Goal: Transaction & Acquisition: Purchase product/service

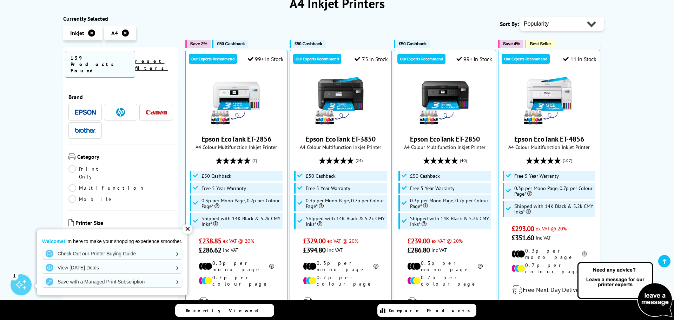
scroll to position [106, 0]
click at [548, 20] on select "Popularity Rating Price - Low to High Price - High to Low Running Costs - Low t…" at bounding box center [562, 23] width 84 height 14
select select "Price Ascending"
click at [520, 16] on select "Popularity Rating Price - Low to High Price - High to Low Running Costs - Low t…" at bounding box center [562, 23] width 84 height 14
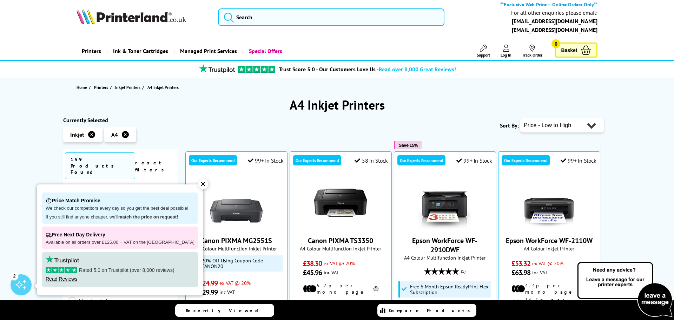
scroll to position [11, 0]
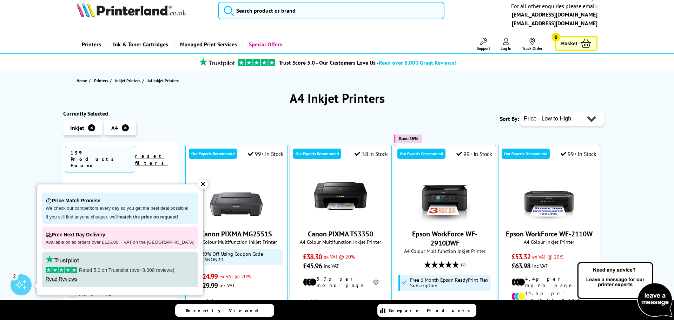
click at [199, 187] on div "✕" at bounding box center [203, 184] width 10 height 10
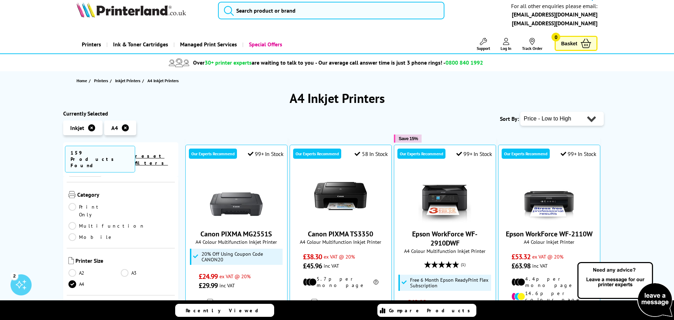
scroll to position [57, 0]
click at [123, 222] on link "Multifunction" at bounding box center [106, 226] width 77 height 8
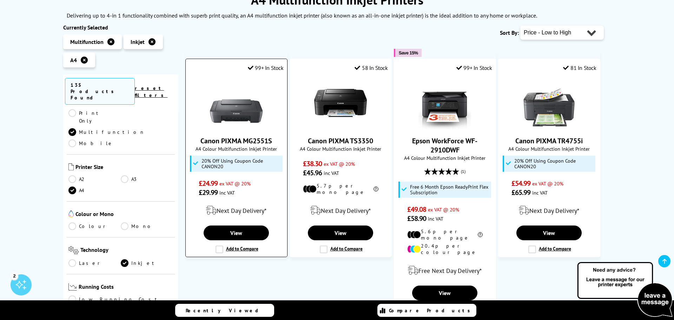
scroll to position [110, 0]
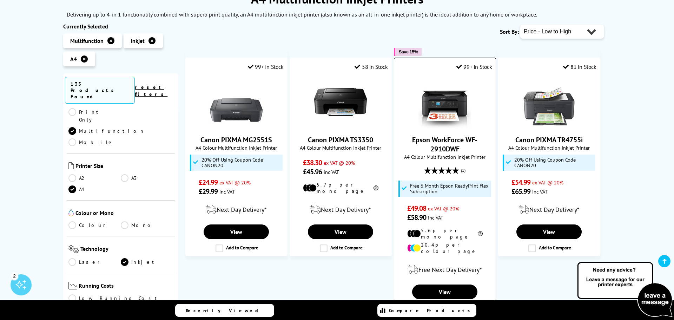
click at [442, 140] on link "Epson WorkForce WF-2910DWF" at bounding box center [444, 144] width 65 height 18
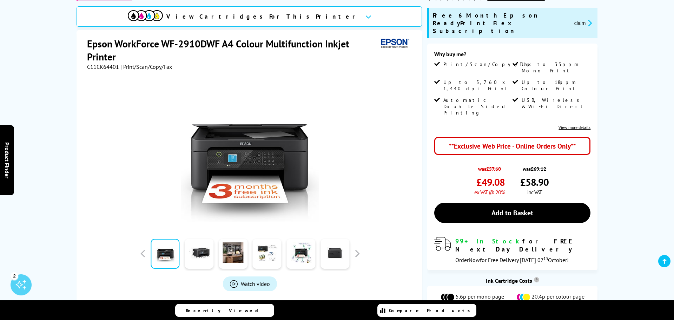
scroll to position [119, 0]
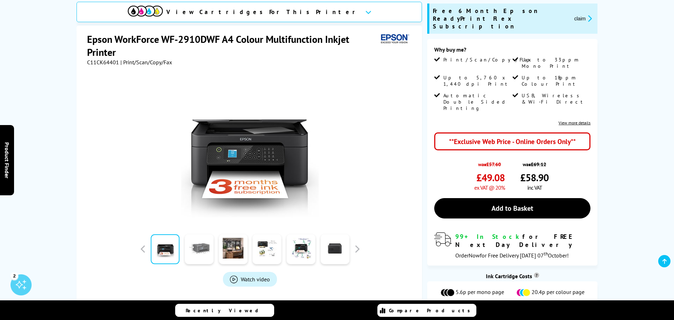
click at [202, 249] on link at bounding box center [199, 249] width 29 height 30
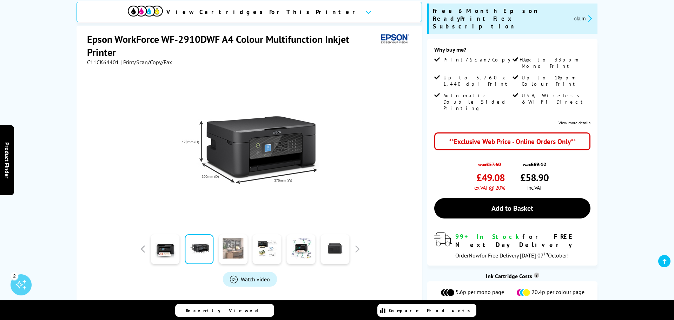
click at [232, 247] on link at bounding box center [233, 249] width 29 height 30
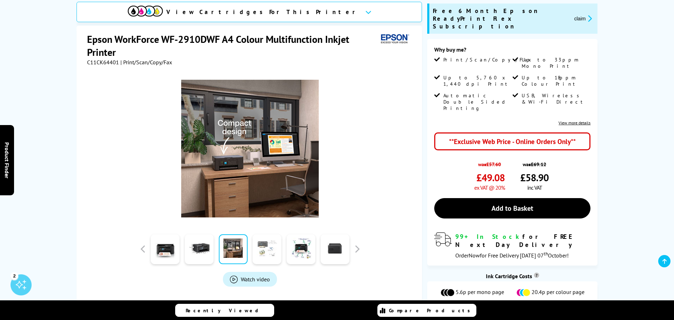
click at [272, 251] on link at bounding box center [267, 249] width 29 height 30
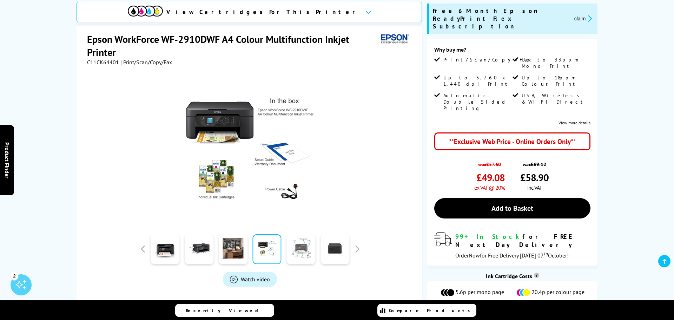
click at [299, 248] on link at bounding box center [300, 249] width 29 height 30
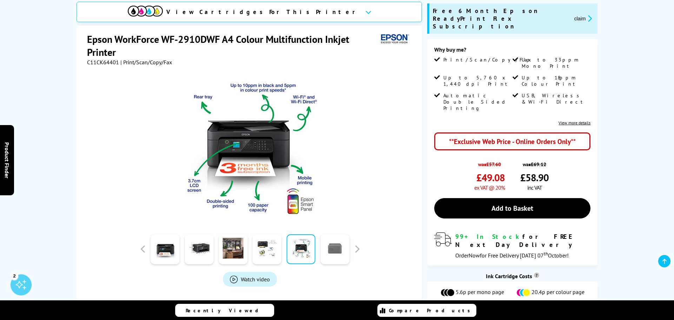
click at [326, 246] on link at bounding box center [335, 249] width 29 height 30
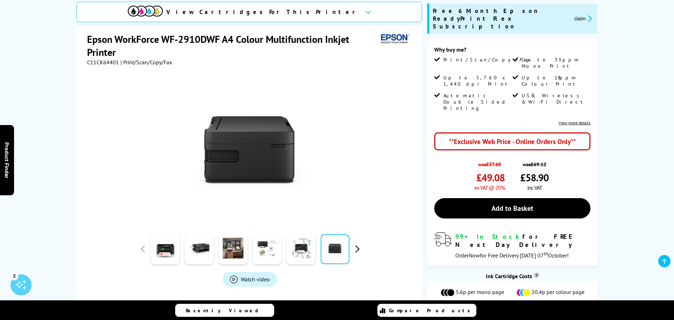
click at [359, 246] on button "button" at bounding box center [357, 249] width 11 height 11
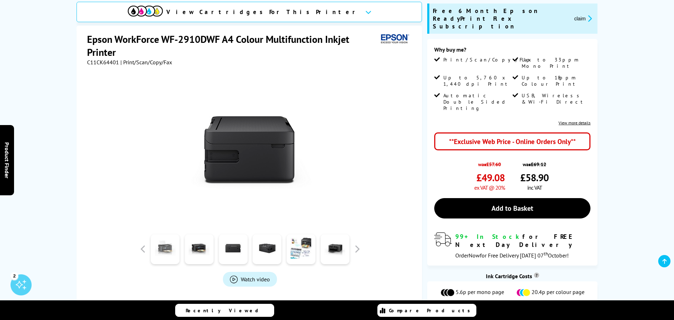
click at [170, 249] on link at bounding box center [165, 249] width 29 height 30
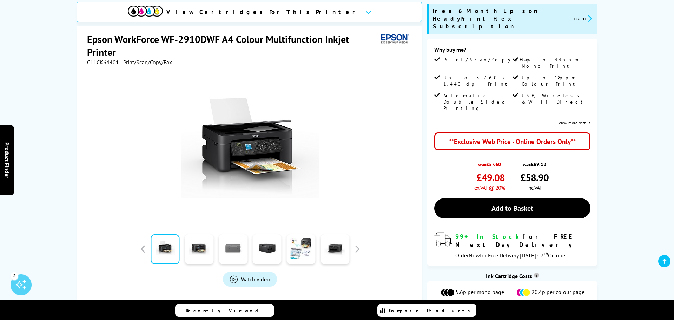
click at [236, 251] on link at bounding box center [233, 249] width 29 height 30
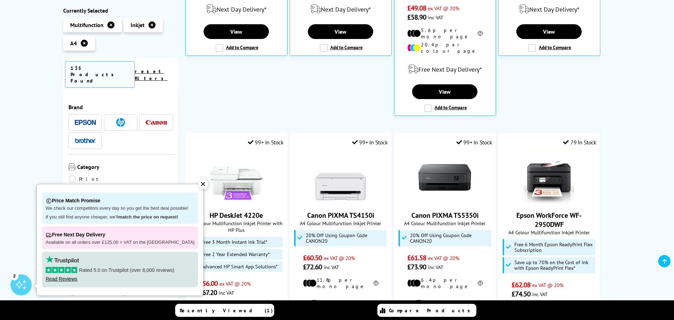
scroll to position [318, 0]
click at [199, 184] on div "✕" at bounding box center [203, 184] width 10 height 10
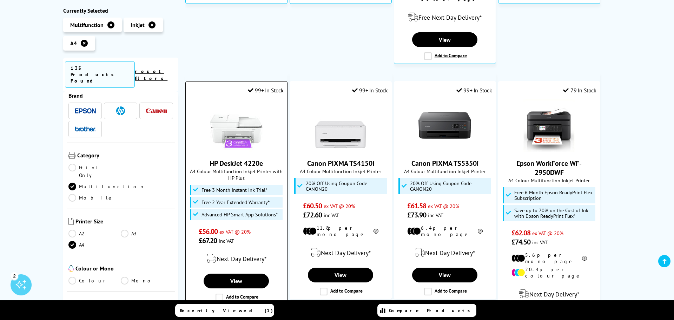
scroll to position [370, 0]
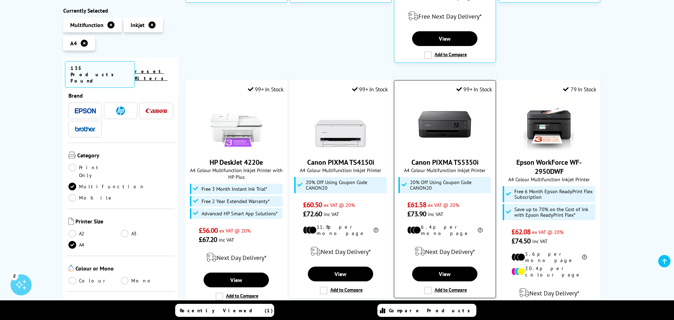
click at [435, 158] on link "Canon PIXMA TS5350i" at bounding box center [444, 162] width 67 height 9
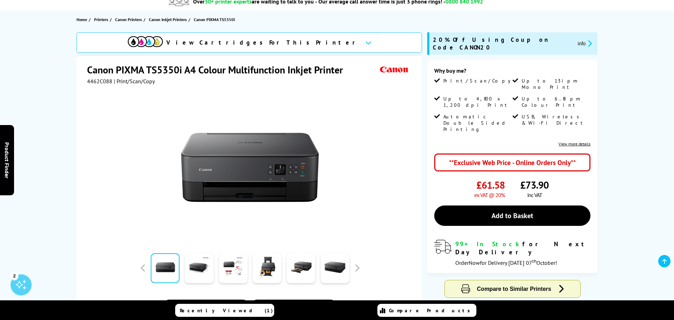
scroll to position [81, 0]
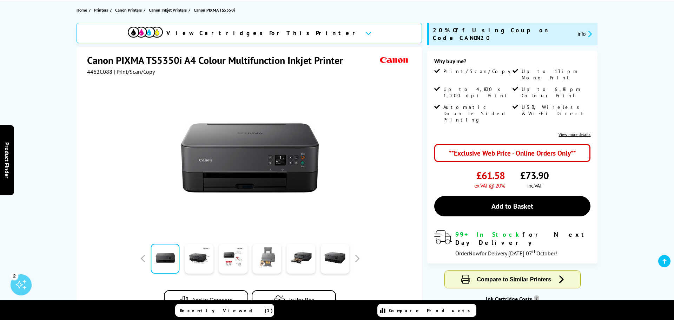
click at [269, 258] on link at bounding box center [267, 259] width 29 height 30
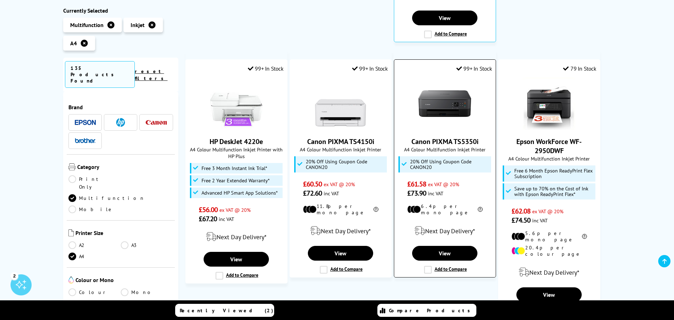
scroll to position [392, 0]
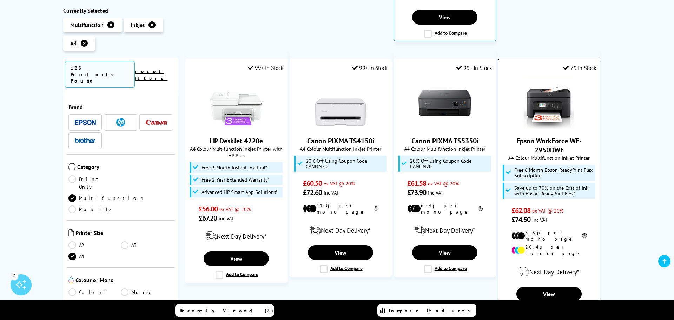
click at [548, 136] on link "Epson WorkForce WF-2950DWF" at bounding box center [548, 145] width 65 height 18
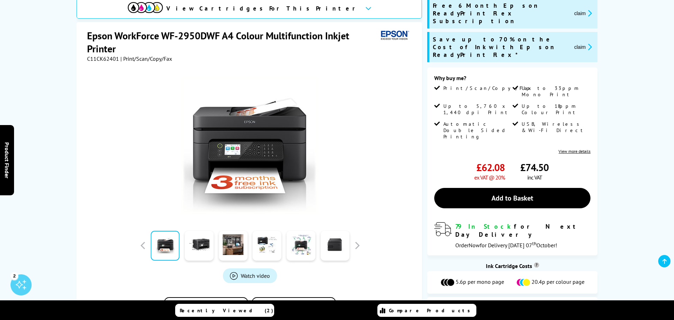
scroll to position [112, 0]
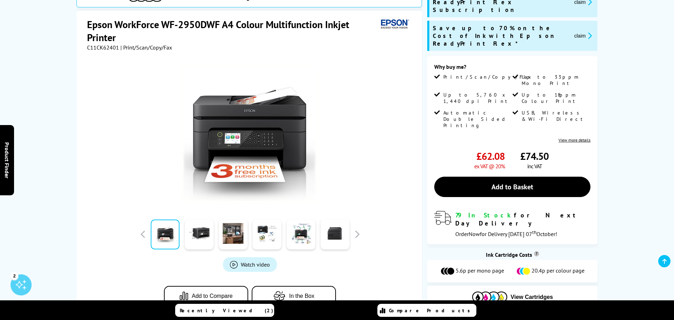
click at [167, 235] on link at bounding box center [165, 234] width 29 height 30
click at [199, 231] on link at bounding box center [199, 234] width 29 height 30
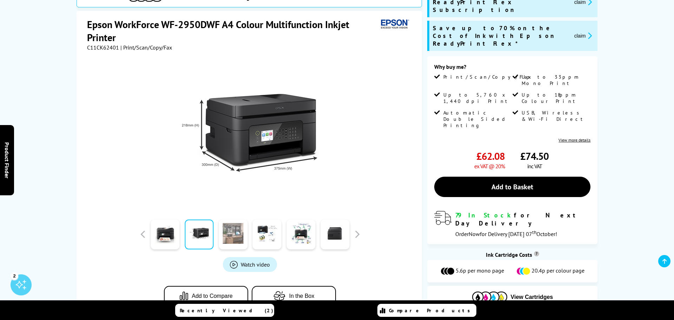
click at [239, 236] on link at bounding box center [233, 234] width 29 height 30
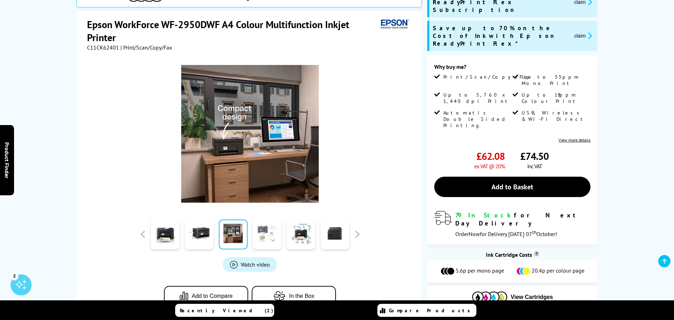
click at [264, 235] on link at bounding box center [267, 234] width 29 height 30
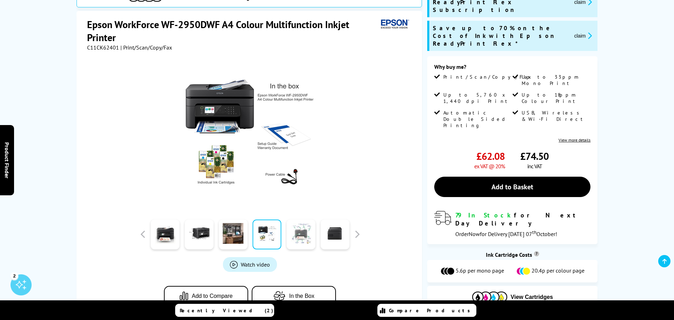
click at [299, 233] on link at bounding box center [300, 234] width 29 height 30
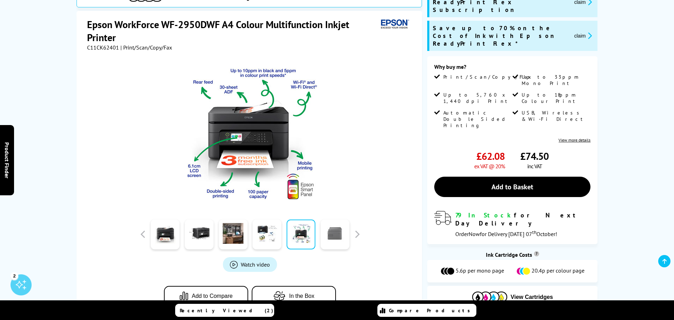
click at [333, 232] on link at bounding box center [335, 234] width 29 height 30
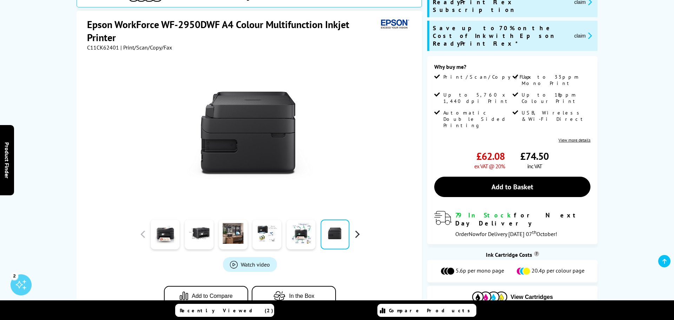
click at [357, 232] on button "button" at bounding box center [357, 234] width 11 height 11
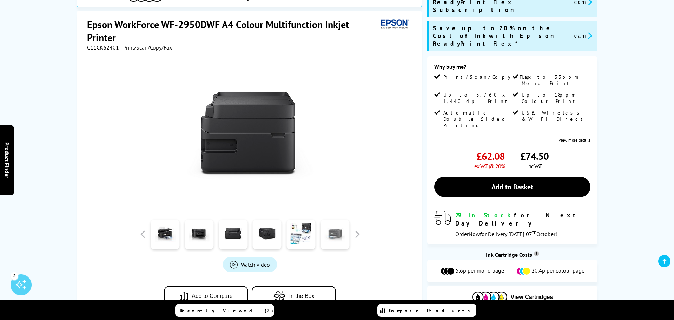
click at [337, 233] on link at bounding box center [335, 234] width 29 height 30
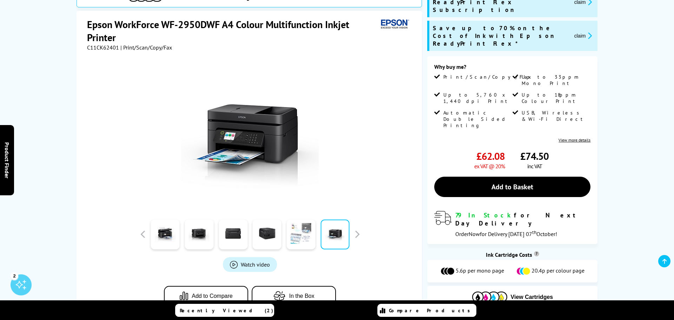
click at [308, 236] on link at bounding box center [300, 234] width 29 height 30
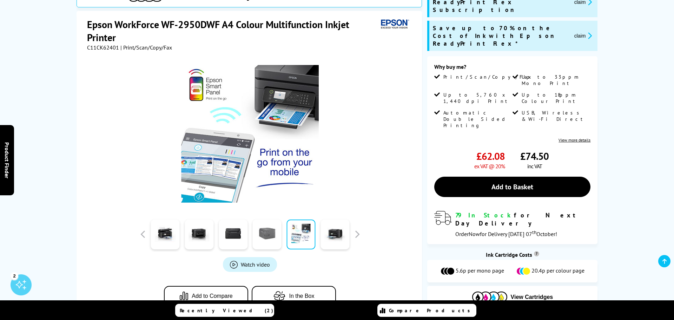
click at [270, 235] on link at bounding box center [267, 234] width 29 height 30
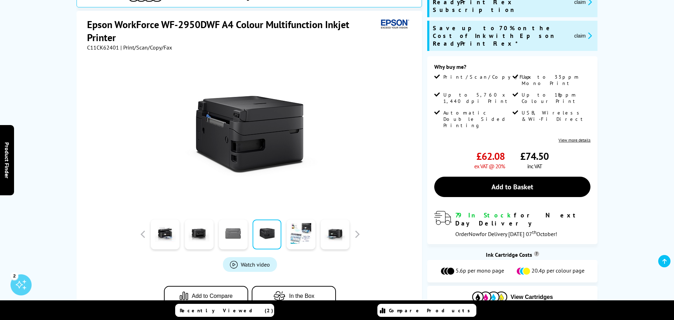
click at [239, 236] on link at bounding box center [233, 234] width 29 height 30
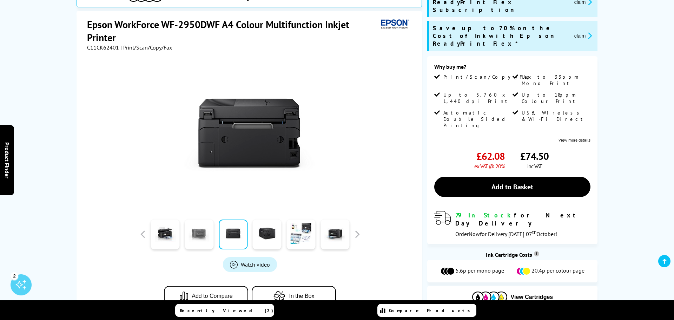
click at [204, 235] on link at bounding box center [199, 234] width 29 height 30
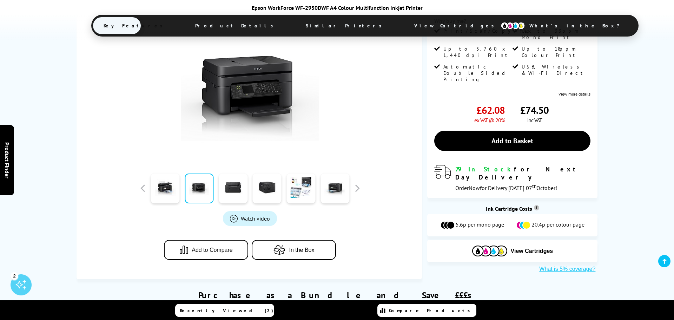
scroll to position [164, 0]
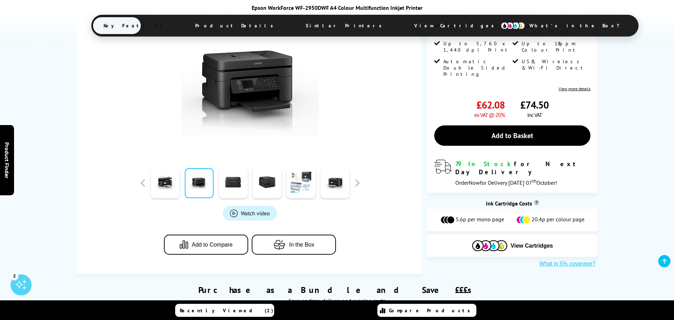
click at [246, 213] on span "Watch video" at bounding box center [255, 213] width 29 height 7
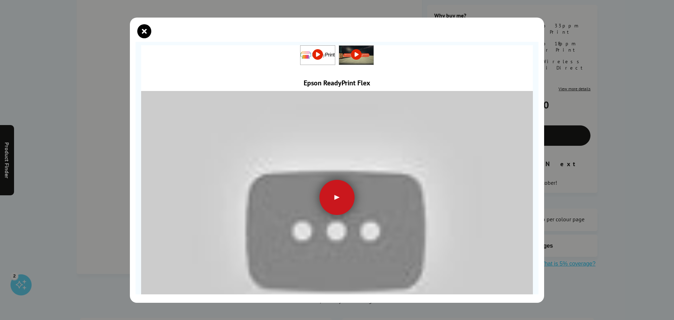
click at [336, 194] on div at bounding box center [336, 197] width 35 height 35
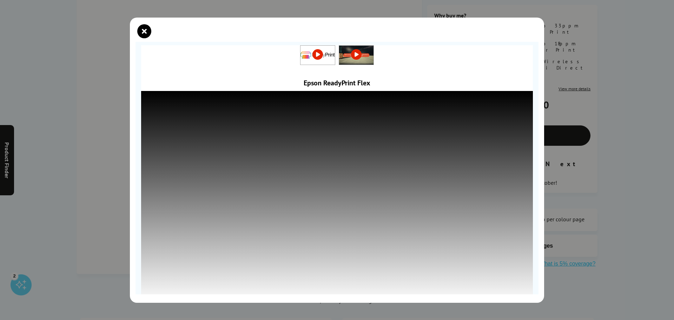
scroll to position [9, 0]
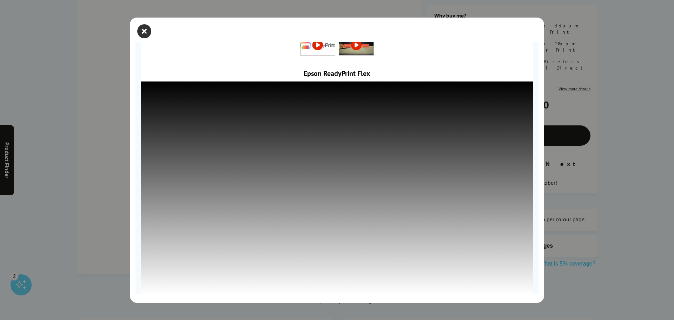
click at [142, 27] on icon "close modal" at bounding box center [144, 31] width 14 height 14
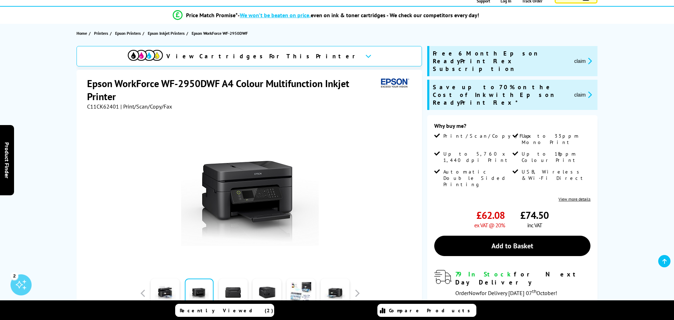
scroll to position [15, 0]
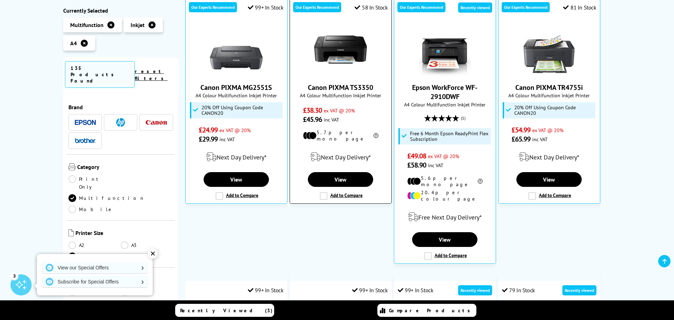
scroll to position [178, 0]
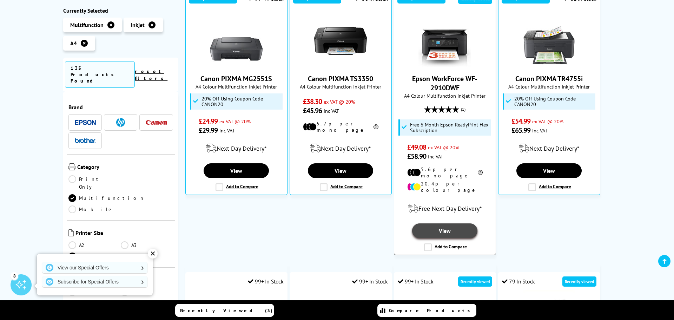
click at [449, 223] on link "View" at bounding box center [444, 230] width 65 height 15
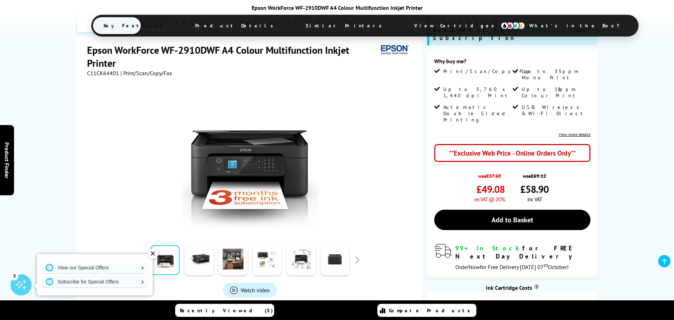
scroll to position [137, 0]
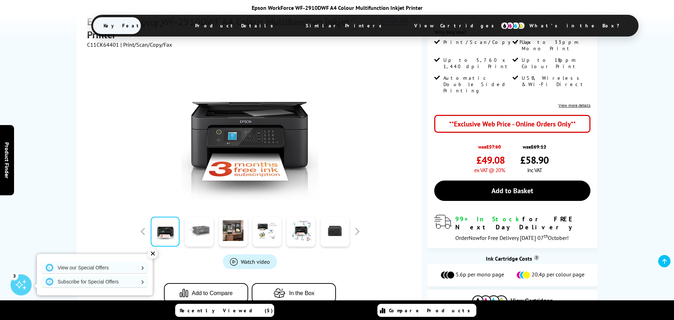
click at [199, 231] on link at bounding box center [199, 232] width 29 height 30
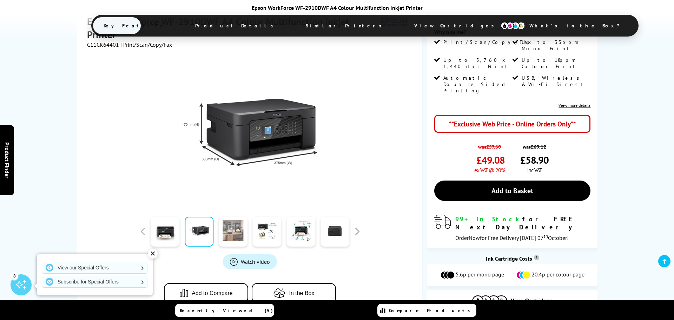
click at [231, 235] on link at bounding box center [233, 232] width 29 height 30
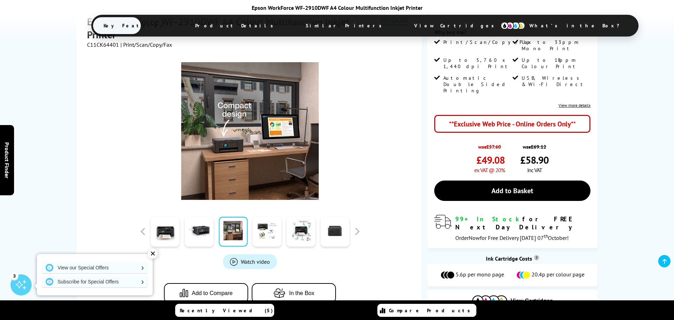
click at [248, 260] on span "Watch video" at bounding box center [255, 261] width 29 height 7
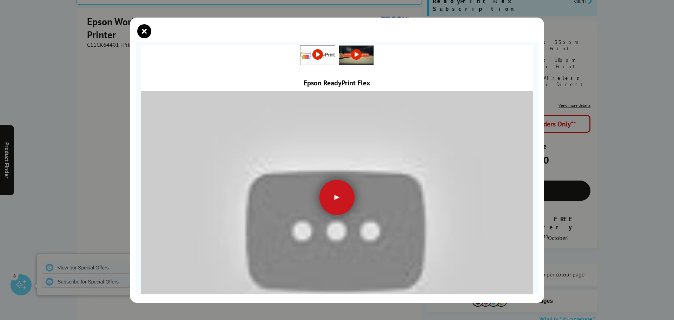
click at [331, 201] on div at bounding box center [336, 197] width 35 height 35
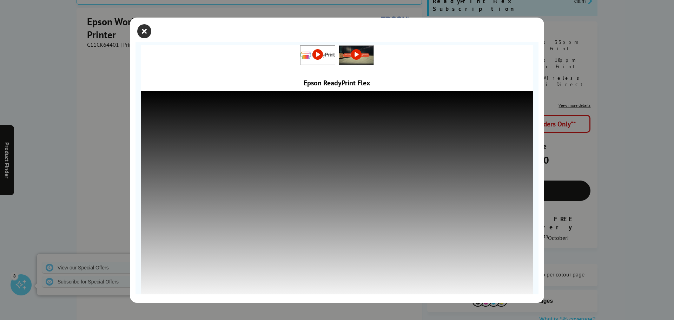
click at [145, 32] on icon "close modal" at bounding box center [144, 31] width 14 height 14
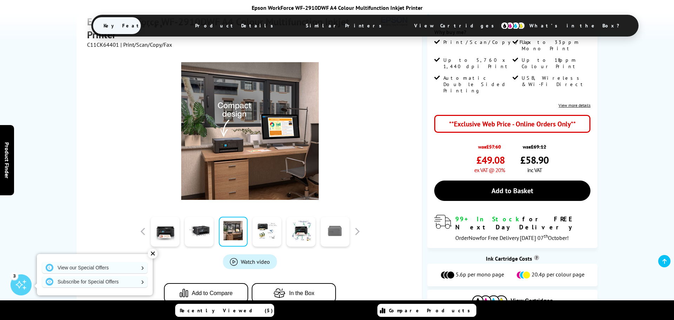
click at [341, 232] on link at bounding box center [335, 232] width 29 height 30
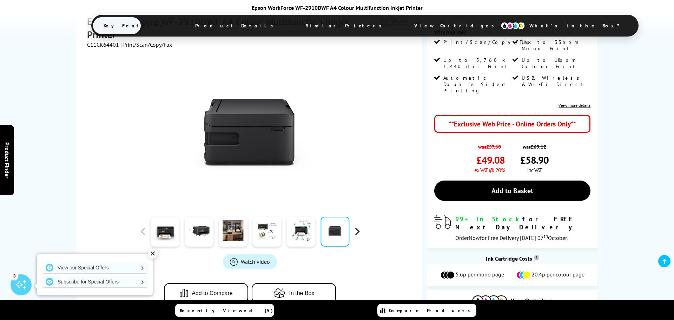
click at [357, 231] on button "button" at bounding box center [357, 231] width 11 height 11
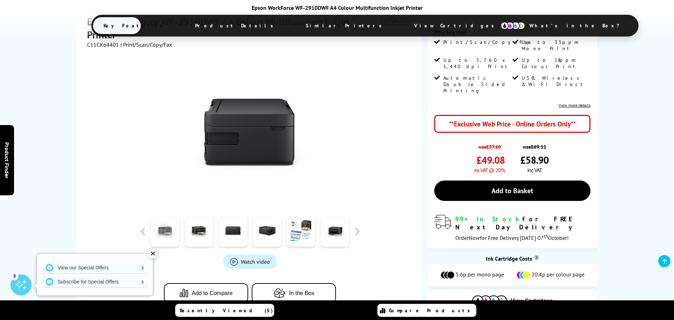
click at [164, 227] on link at bounding box center [165, 232] width 29 height 30
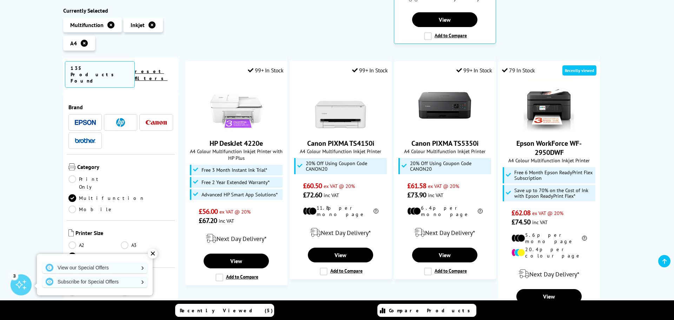
scroll to position [390, 0]
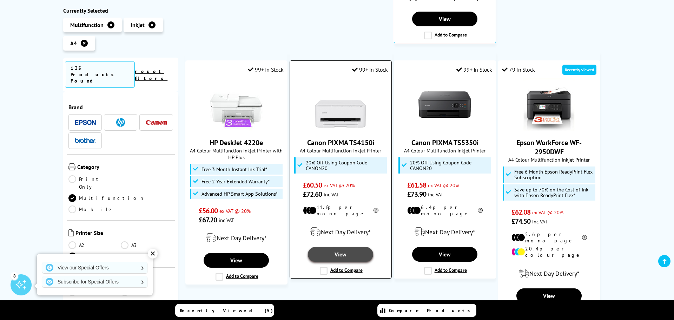
click at [340, 247] on link "View" at bounding box center [340, 254] width 65 height 15
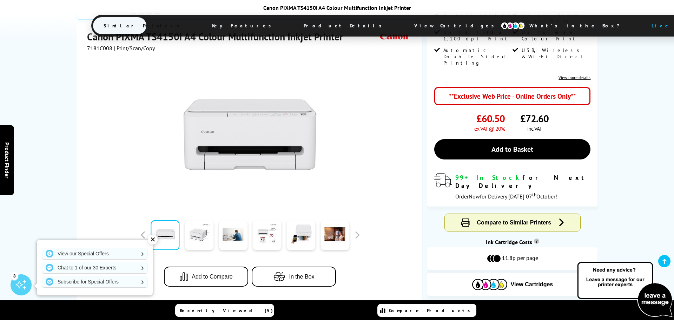
scroll to position [148, 0]
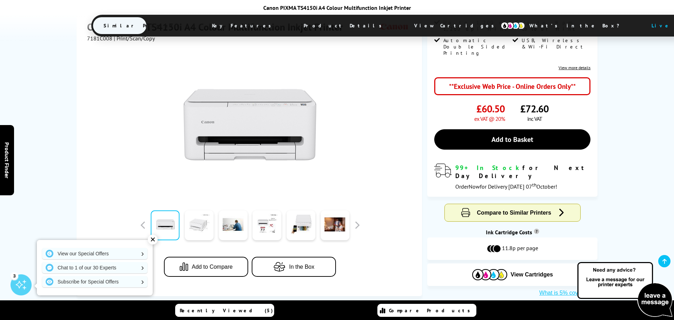
click at [197, 210] on link at bounding box center [199, 225] width 29 height 30
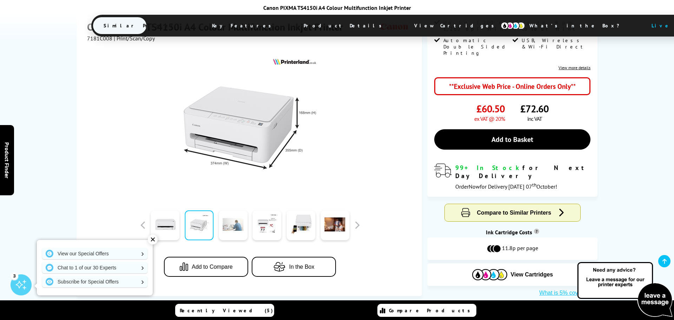
click at [235, 210] on link at bounding box center [233, 225] width 29 height 30
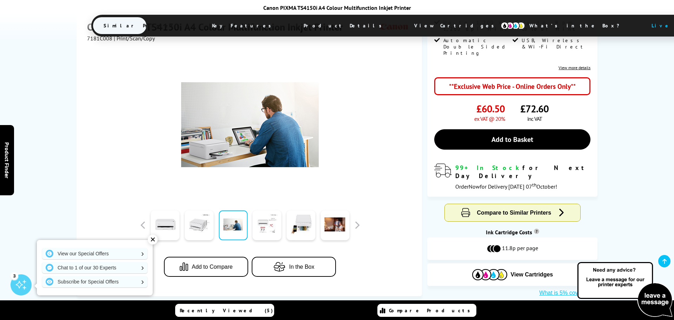
click at [267, 210] on link at bounding box center [267, 225] width 29 height 30
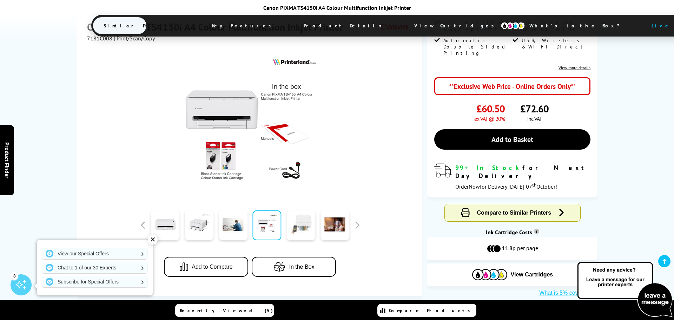
click at [297, 210] on link at bounding box center [300, 225] width 29 height 30
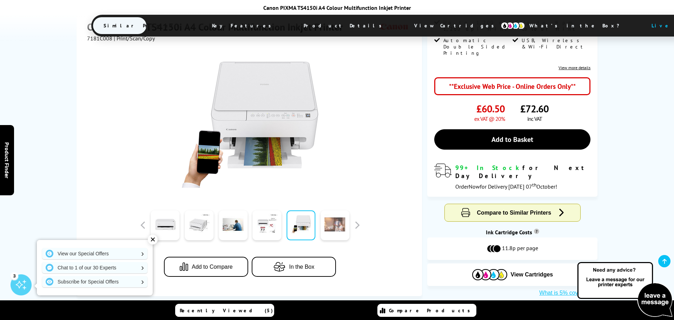
click at [335, 210] on link at bounding box center [335, 225] width 29 height 30
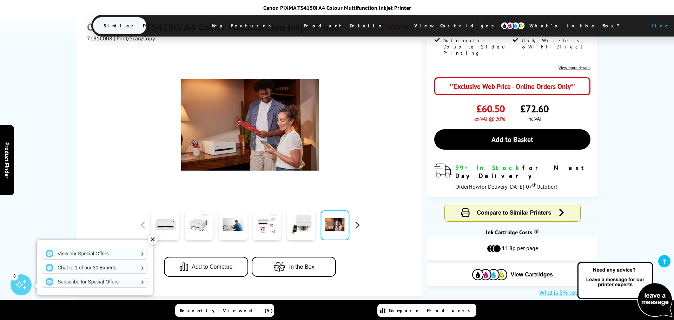
click at [358, 220] on button "button" at bounding box center [357, 225] width 11 height 11
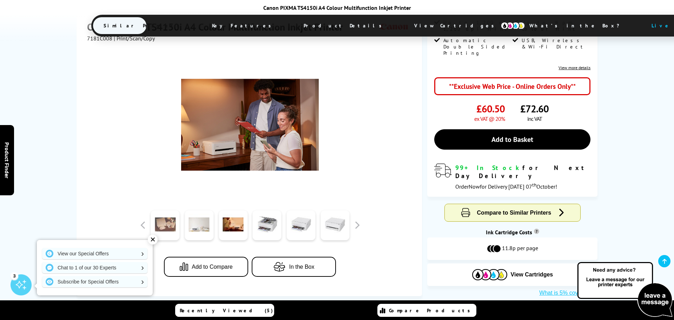
click at [161, 210] on link at bounding box center [165, 225] width 29 height 30
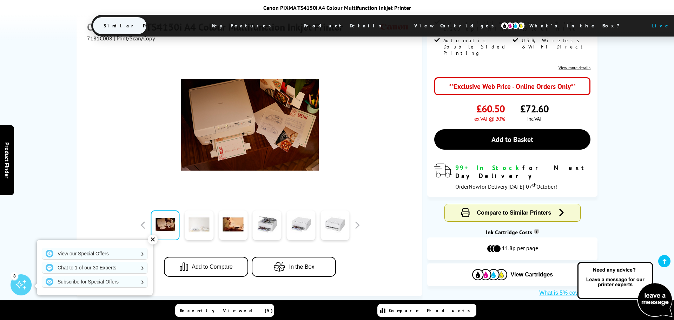
click at [199, 210] on link at bounding box center [199, 225] width 29 height 30
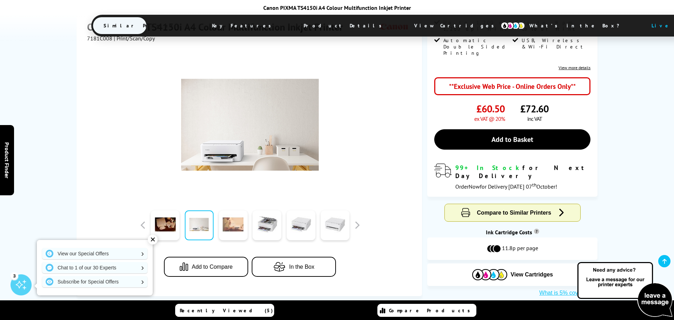
click at [232, 210] on link at bounding box center [233, 225] width 29 height 30
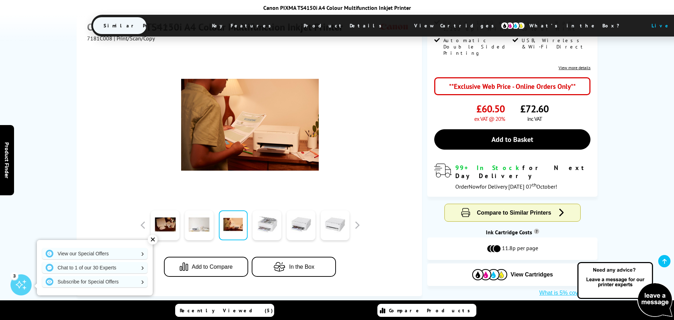
click at [265, 210] on link at bounding box center [267, 225] width 29 height 30
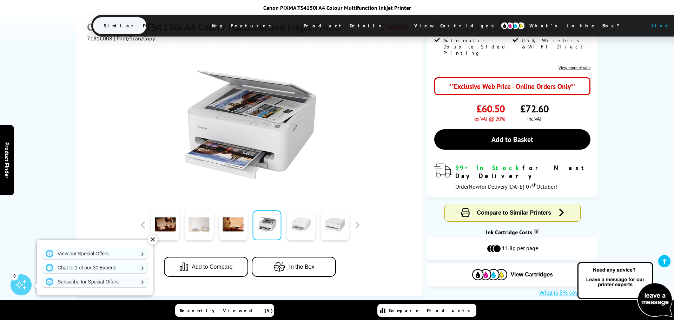
click at [298, 210] on link at bounding box center [300, 225] width 29 height 30
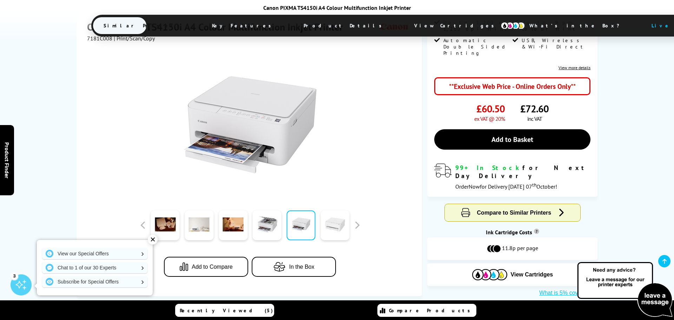
click at [335, 210] on link at bounding box center [335, 225] width 29 height 30
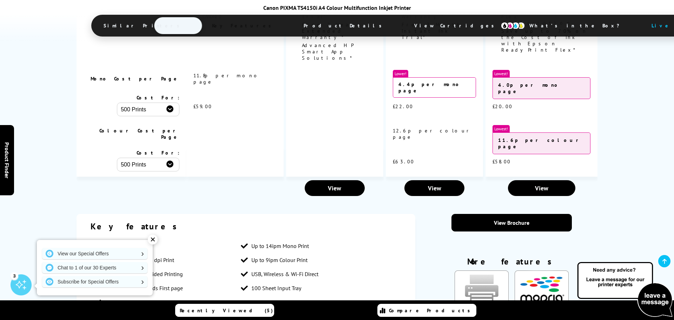
scroll to position [711, 0]
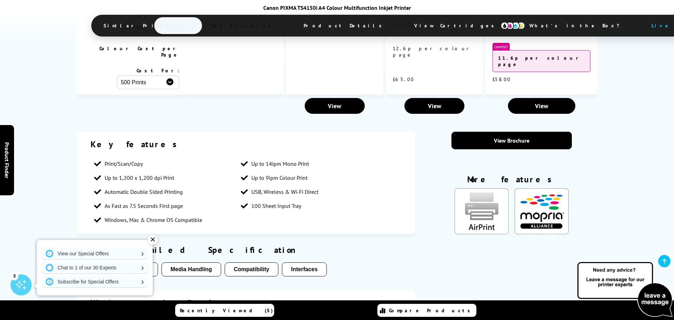
click at [190, 262] on button "Media Handling" at bounding box center [191, 269] width 60 height 14
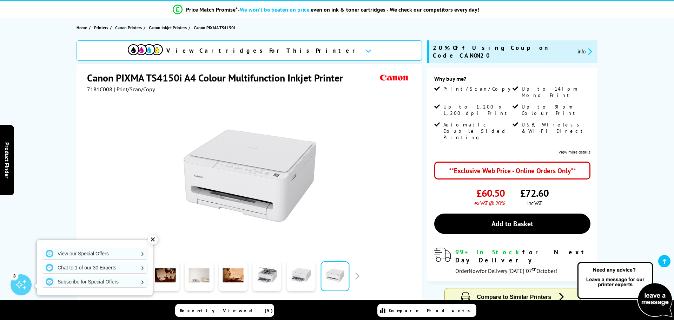
scroll to position [56, 0]
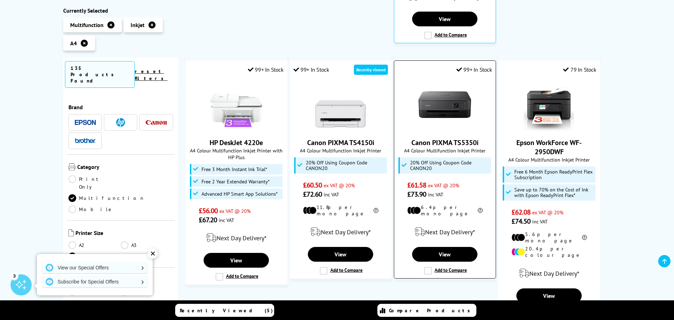
click at [453, 138] on link "Canon PIXMA TS5350i" at bounding box center [444, 142] width 67 height 9
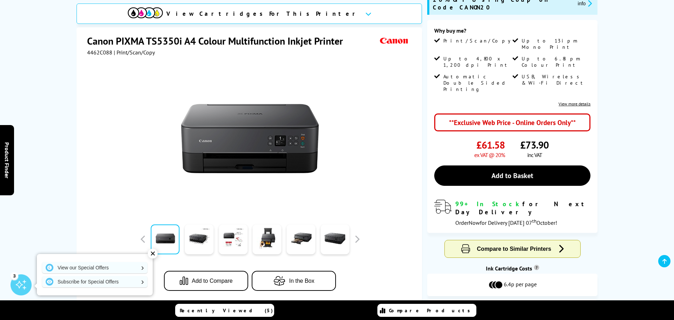
scroll to position [123, 0]
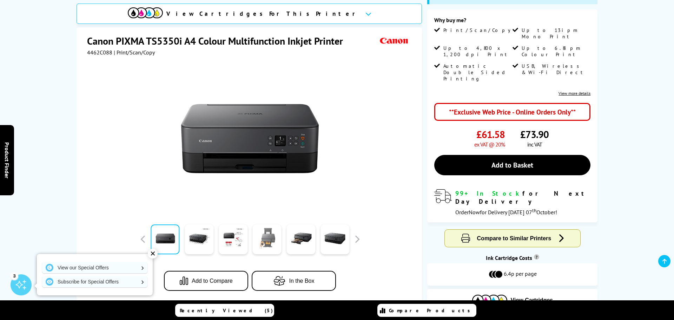
click at [270, 224] on link at bounding box center [267, 239] width 29 height 30
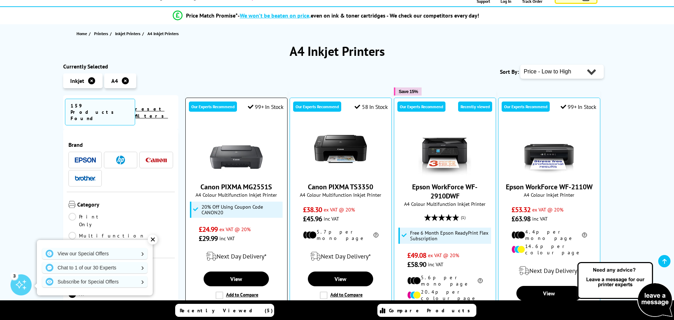
scroll to position [59, 0]
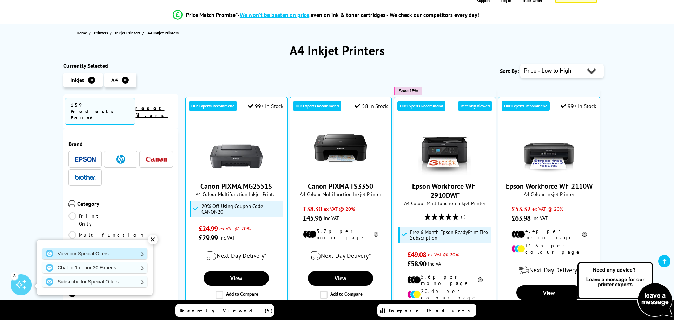
click at [135, 252] on link "View our Special Offers" at bounding box center [94, 253] width 105 height 11
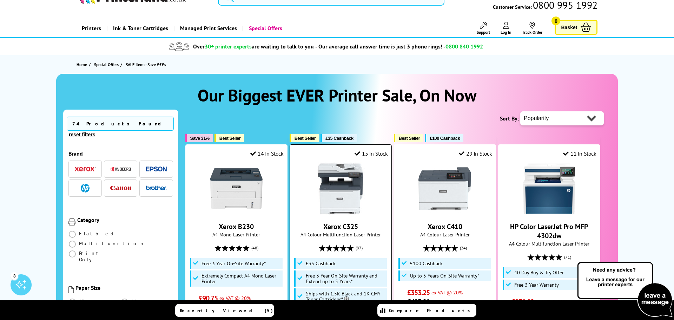
scroll to position [27, 0]
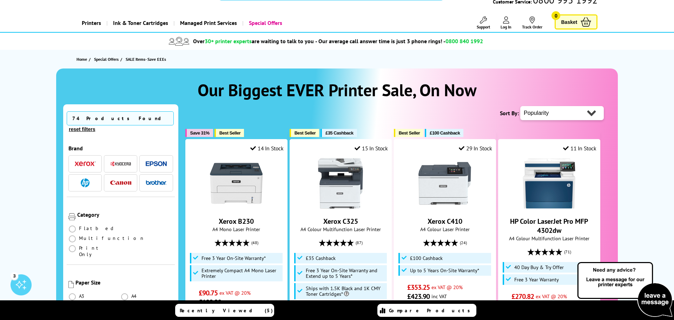
click at [542, 109] on select "Popularity Rating Price - Low to High Price - High to Low Running Costs - Low t…" at bounding box center [562, 113] width 84 height 14
select select "Price Ascending"
click at [520, 106] on select "Popularity Rating Price - Low to High Price - High to Low Running Costs - Low t…" at bounding box center [562, 113] width 84 height 14
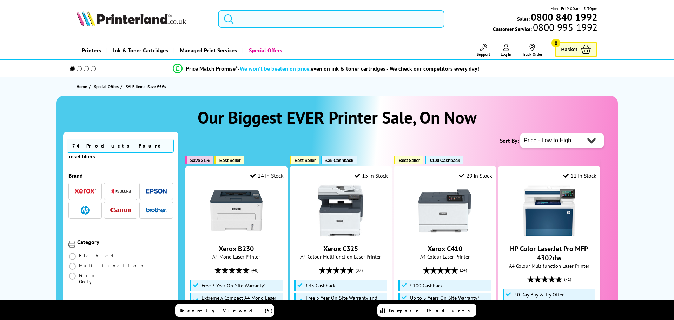
select select "Price Ascending"
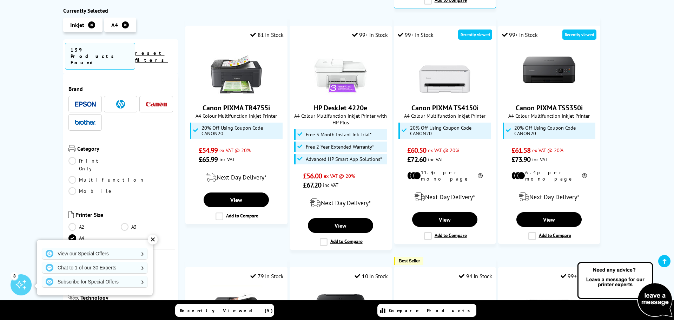
scroll to position [412, 0]
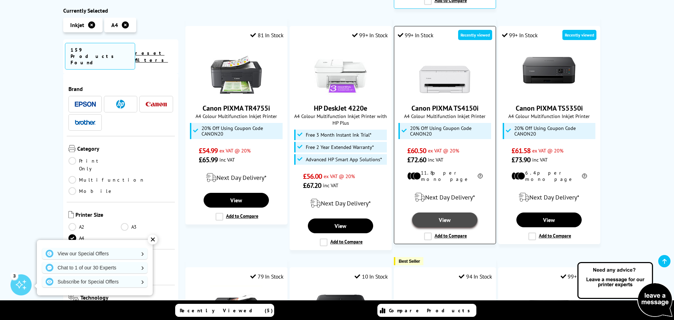
click at [449, 212] on link "View" at bounding box center [444, 219] width 65 height 15
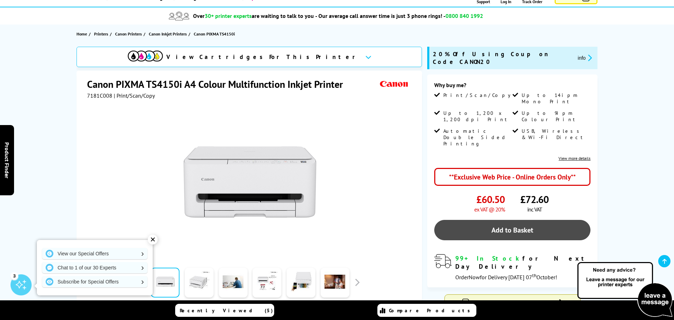
scroll to position [59, 0]
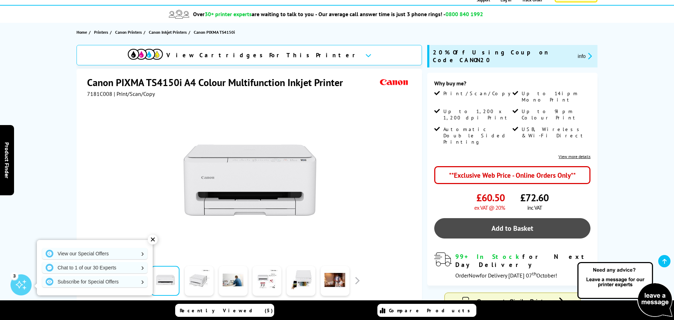
click at [514, 218] on link "Add to Basket" at bounding box center [512, 228] width 156 height 20
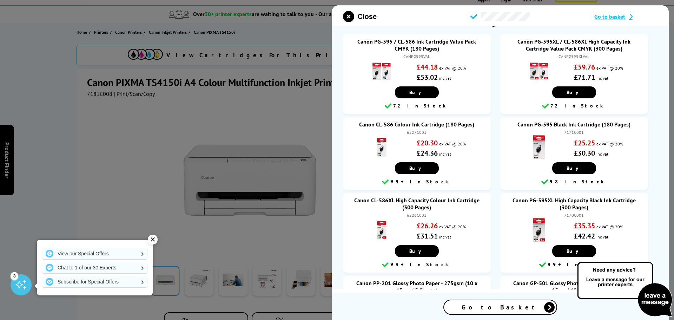
scroll to position [11, 0]
click at [508, 306] on span "Go to Basket" at bounding box center [500, 307] width 77 height 8
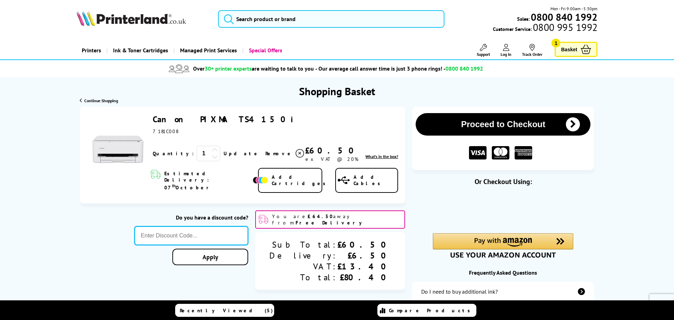
click at [226, 226] on input "text" at bounding box center [191, 235] width 114 height 19
type input "CANON20"
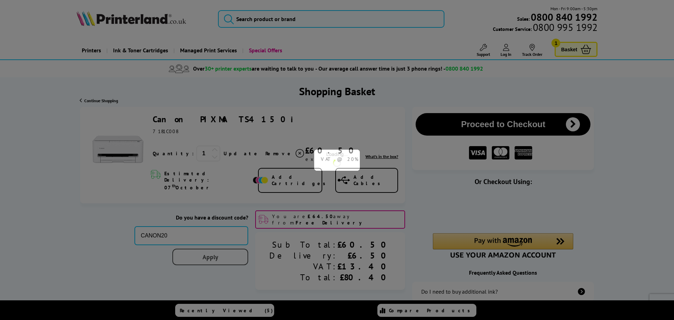
click at [243, 243] on div "Proceed to Checkout Shopping Basket 1 Update" at bounding box center [337, 285] width 674 height 357
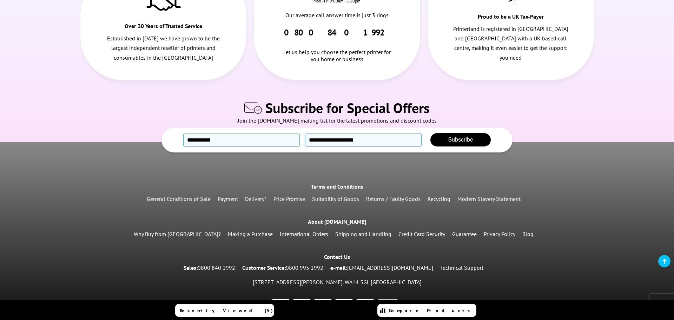
scroll to position [608, 0]
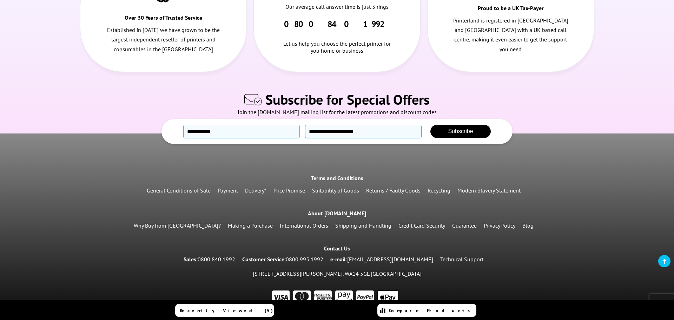
click at [257, 187] on link "Delivery*" at bounding box center [255, 190] width 21 height 7
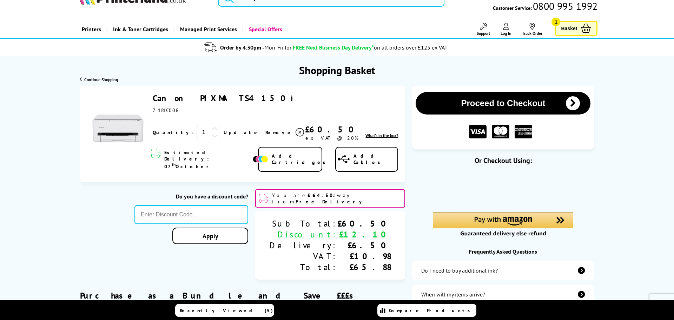
scroll to position [21, 0]
click at [265, 132] on span "Remove" at bounding box center [279, 132] width 28 height 6
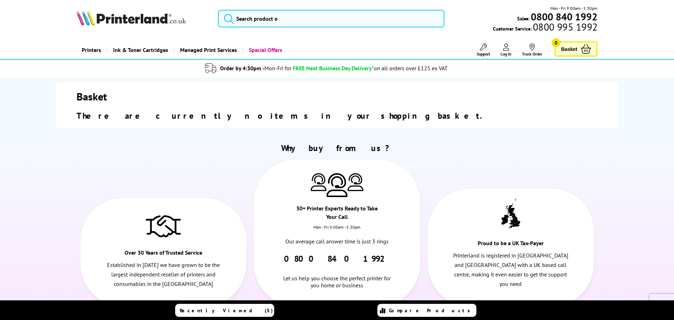
scroll to position [0, 0]
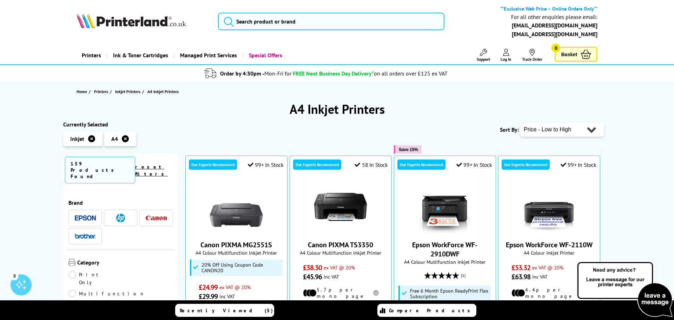
click at [90, 215] on img at bounding box center [85, 217] width 21 height 5
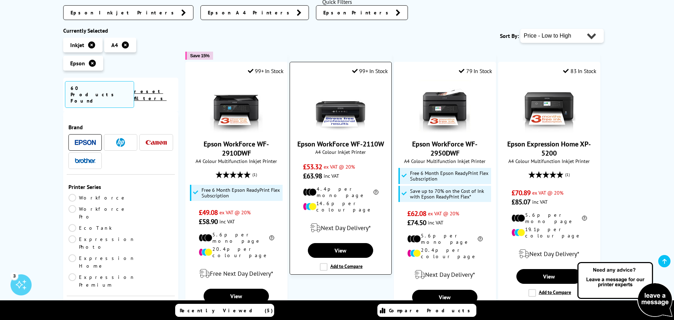
scroll to position [126, 0]
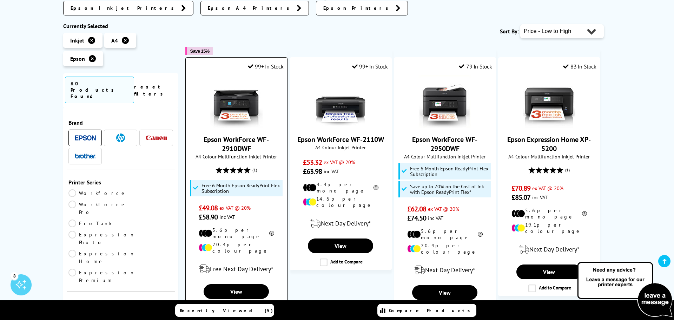
click at [262, 260] on div "Free Next Day Delivery*" at bounding box center [236, 269] width 94 height 20
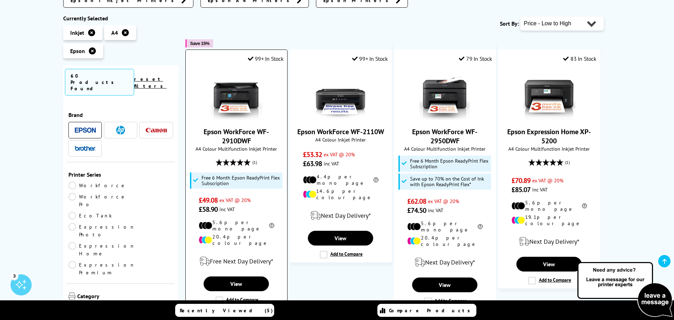
scroll to position [137, 0]
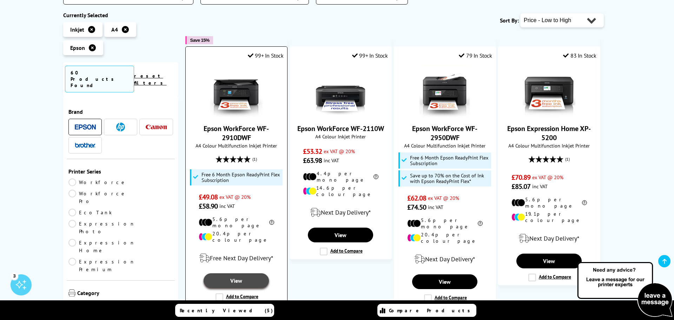
click at [244, 273] on link "View" at bounding box center [236, 280] width 65 height 15
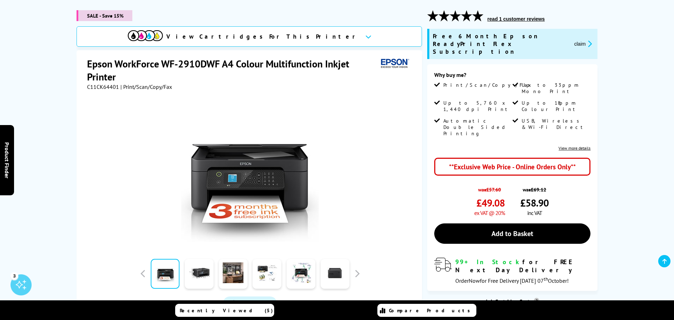
scroll to position [103, 0]
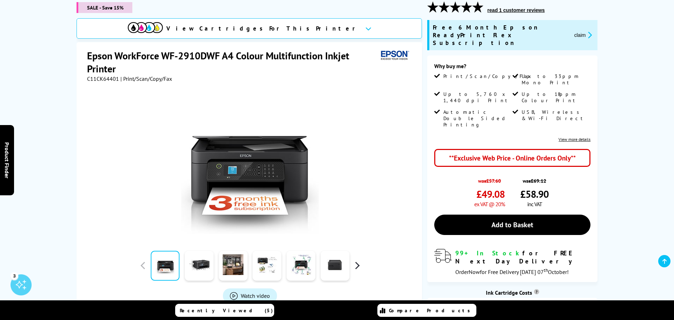
click at [358, 264] on button "button" at bounding box center [357, 265] width 11 height 11
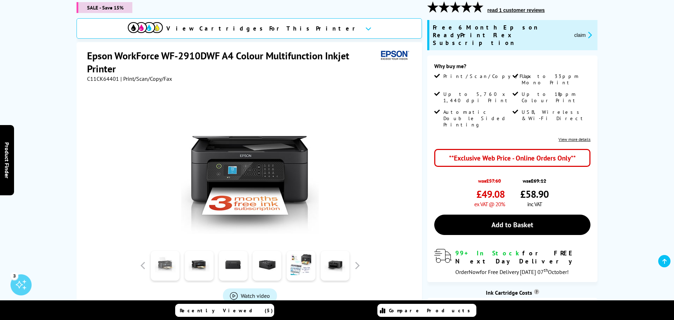
click at [161, 263] on link at bounding box center [165, 266] width 29 height 30
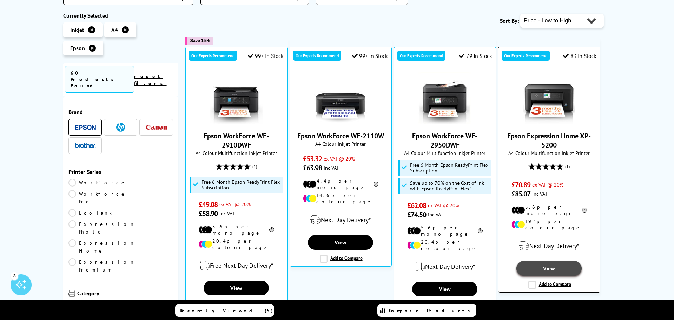
click at [541, 261] on link "View" at bounding box center [548, 268] width 65 height 15
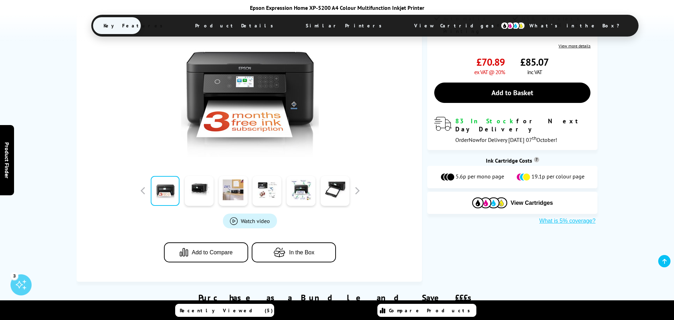
scroll to position [156, 0]
click at [359, 191] on button "button" at bounding box center [357, 190] width 11 height 11
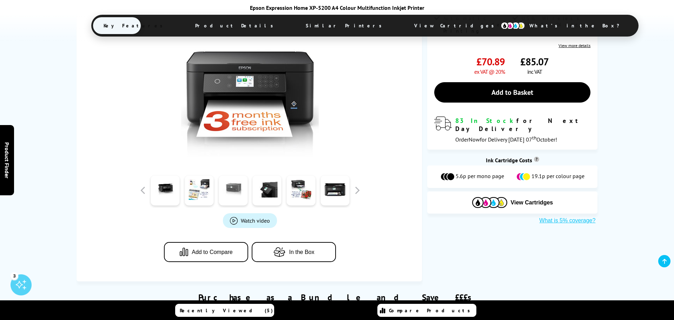
click at [244, 186] on link at bounding box center [233, 191] width 29 height 30
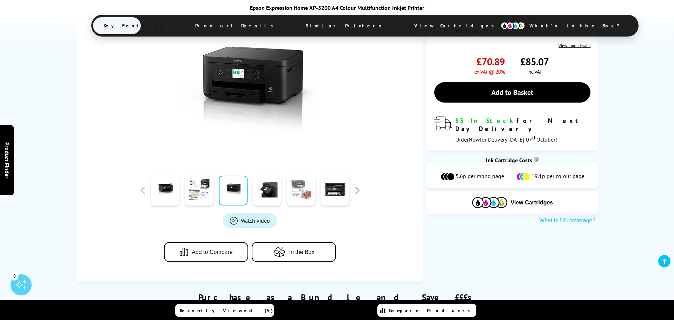
click at [298, 187] on link at bounding box center [300, 191] width 29 height 30
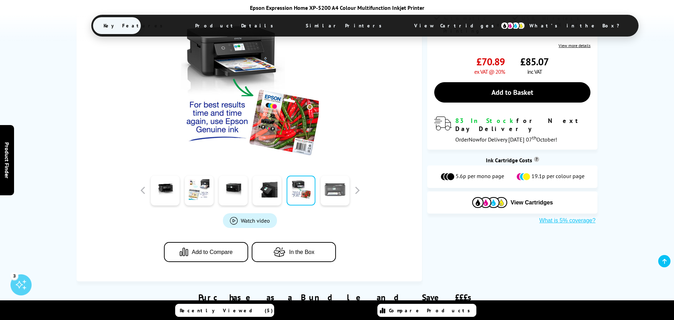
click at [328, 189] on link at bounding box center [335, 191] width 29 height 30
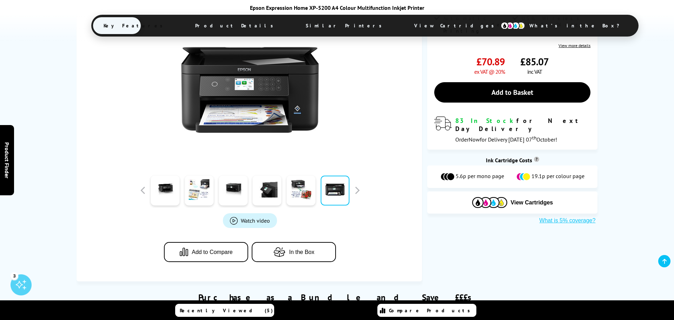
click at [307, 253] on span "In the Box" at bounding box center [301, 252] width 25 height 6
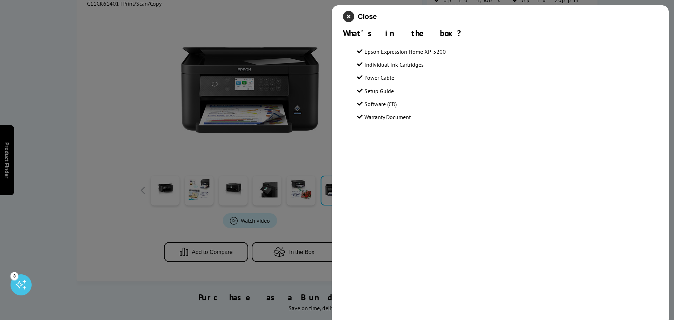
click at [352, 12] on icon "close modal" at bounding box center [348, 16] width 11 height 11
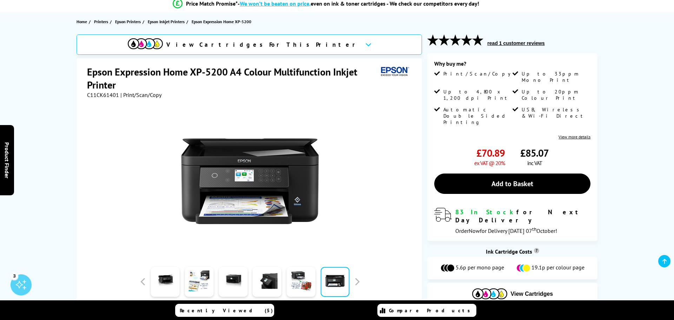
scroll to position [67, 0]
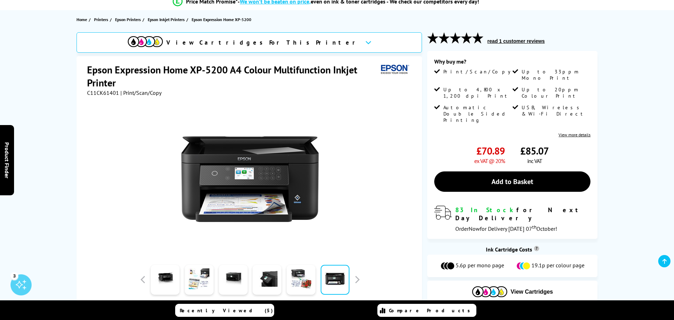
click at [523, 38] on button "read 1 customer reviews" at bounding box center [515, 41] width 61 height 6
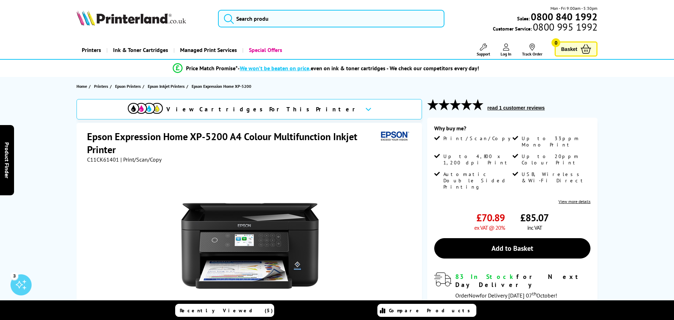
scroll to position [0, 0]
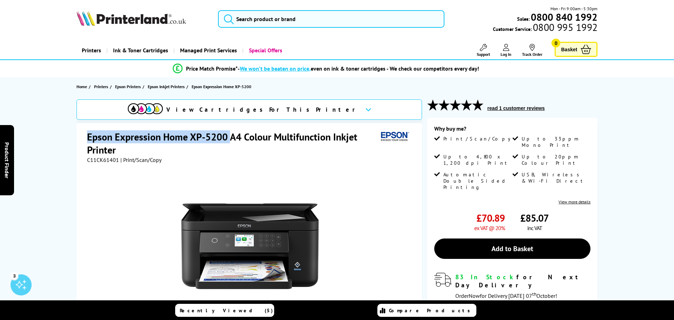
drag, startPoint x: 87, startPoint y: 137, endPoint x: 229, endPoint y: 139, distance: 141.5
click at [229, 139] on h1 "Epson Expression Home XP-5200 A4 Colour Multifunction Inkjet Printer" at bounding box center [232, 143] width 291 height 26
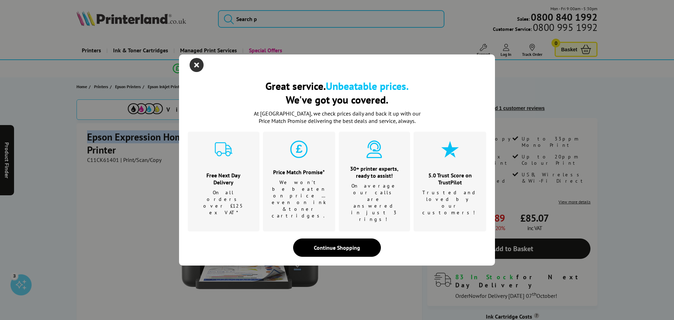
click at [200, 72] on icon "close modal" at bounding box center [197, 65] width 14 height 14
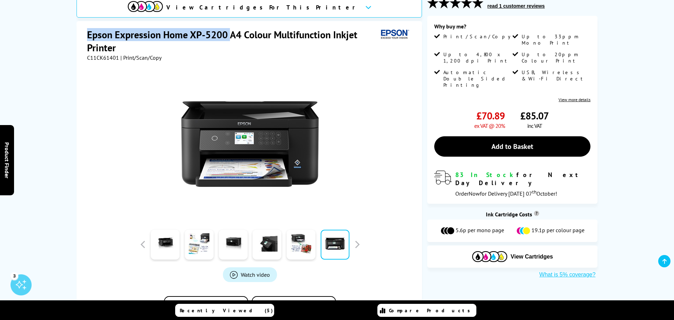
scroll to position [103, 0]
click at [233, 241] on link at bounding box center [233, 244] width 29 height 30
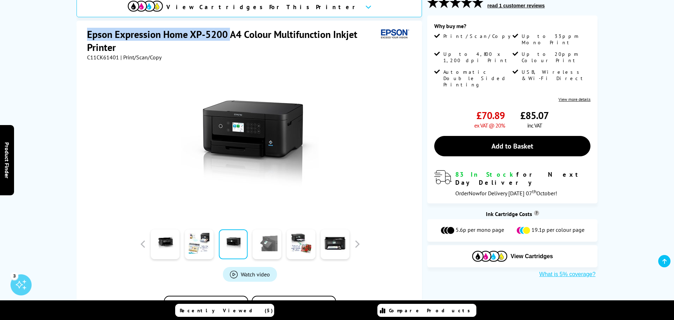
click at [263, 240] on link at bounding box center [267, 244] width 29 height 30
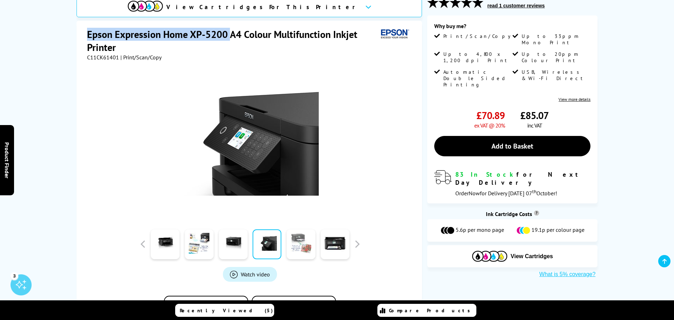
click at [293, 241] on link at bounding box center [300, 244] width 29 height 30
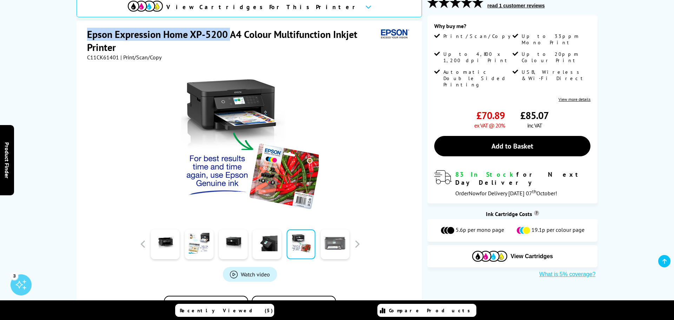
click at [325, 241] on link at bounding box center [335, 244] width 29 height 30
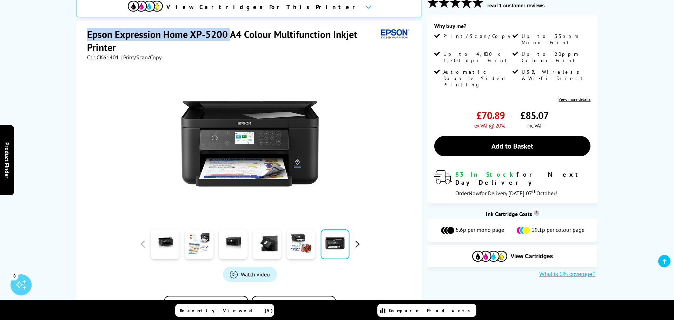
click at [356, 242] on button "button" at bounding box center [357, 244] width 11 height 11
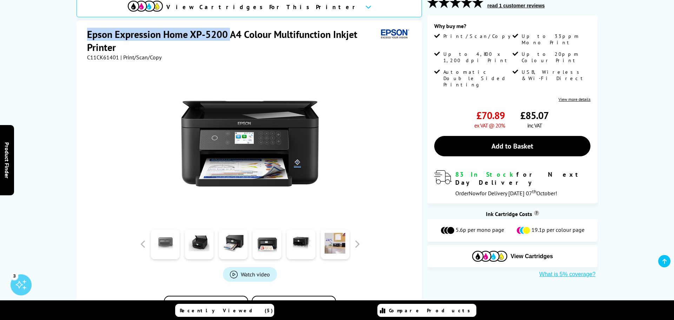
click at [164, 238] on link at bounding box center [165, 244] width 29 height 30
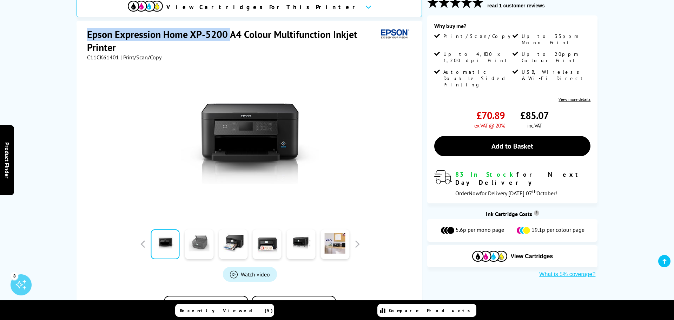
click at [208, 241] on link at bounding box center [199, 244] width 29 height 30
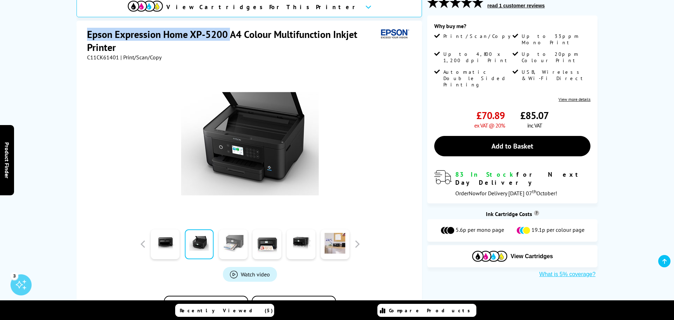
click at [231, 241] on link at bounding box center [233, 244] width 29 height 30
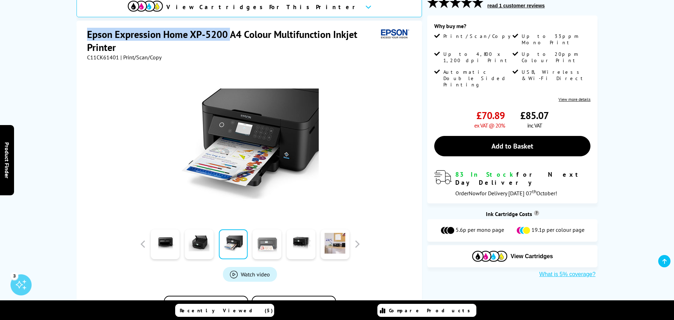
click at [262, 242] on link at bounding box center [267, 244] width 29 height 30
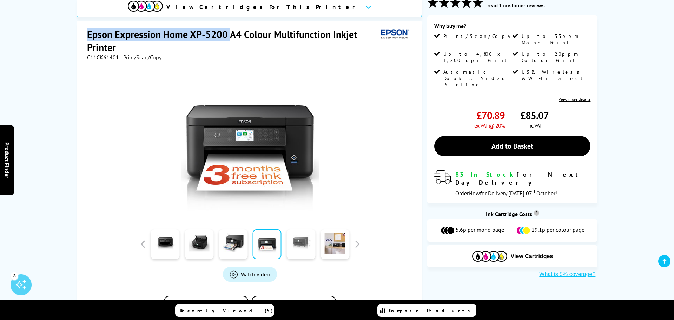
click at [292, 242] on link at bounding box center [300, 244] width 29 height 30
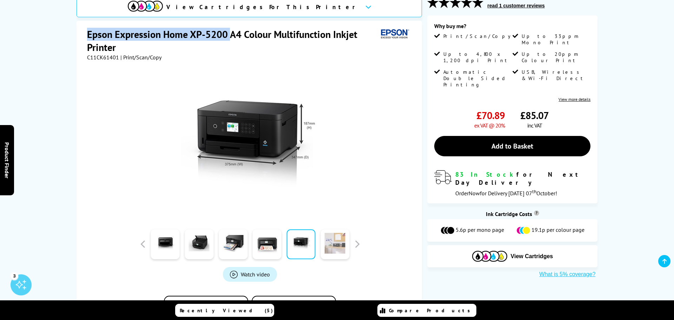
click at [324, 242] on link at bounding box center [335, 244] width 29 height 30
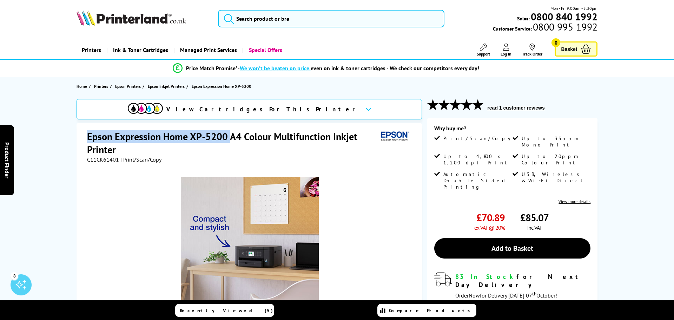
scroll to position [0, 0]
